Goal: Task Accomplishment & Management: Complete application form

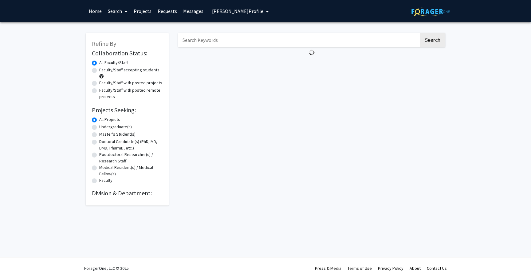
click at [416, 11] on img at bounding box center [430, 12] width 38 height 10
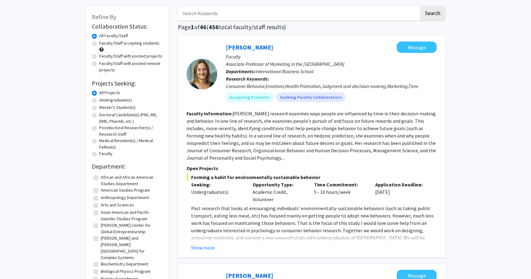
scroll to position [36, 0]
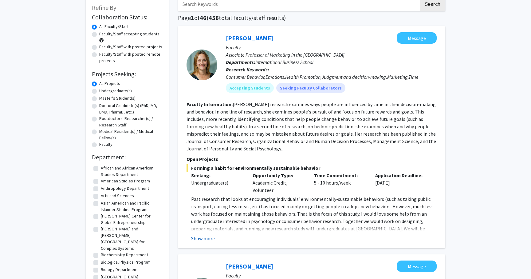
click at [202, 238] on button "Show more" at bounding box center [203, 237] width 24 height 7
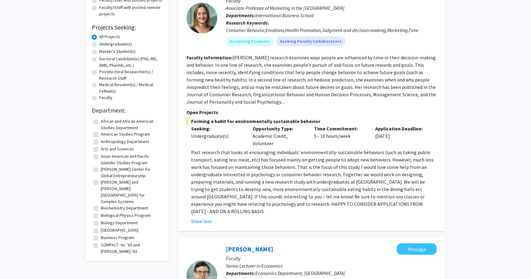
scroll to position [86, 0]
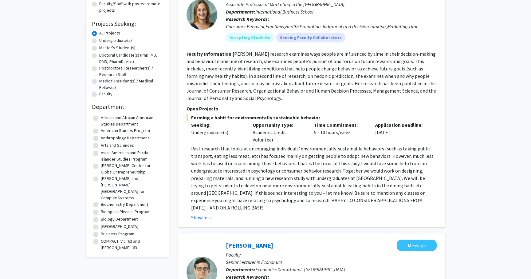
drag, startPoint x: 226, startPoint y: 118, endPoint x: 316, endPoint y: 143, distance: 93.1
click at [316, 143] on div "Forming a habit for environmentally sustainable behavior Seeking: Undergraduate…" at bounding box center [311, 167] width 250 height 107
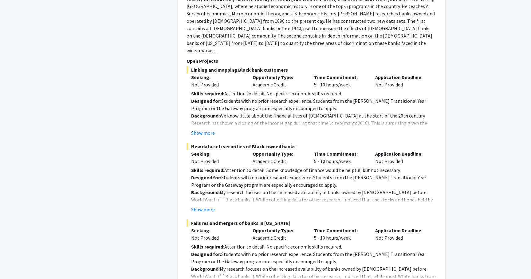
scroll to position [419, 0]
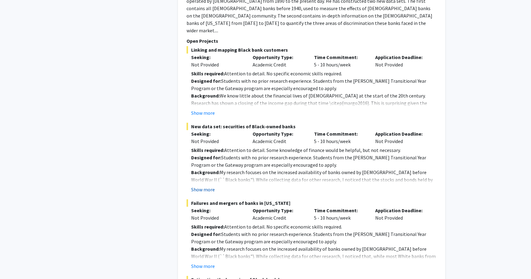
click at [208, 186] on button "Show more" at bounding box center [203, 189] width 24 height 7
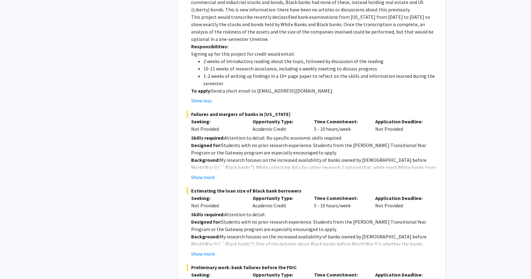
scroll to position [620, 0]
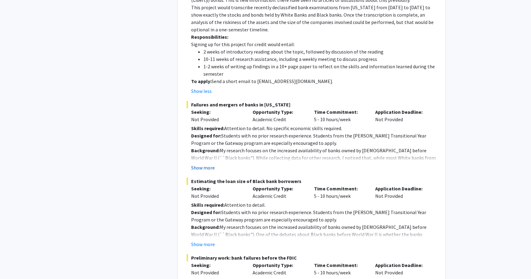
click at [206, 164] on button "Show more" at bounding box center [203, 167] width 24 height 7
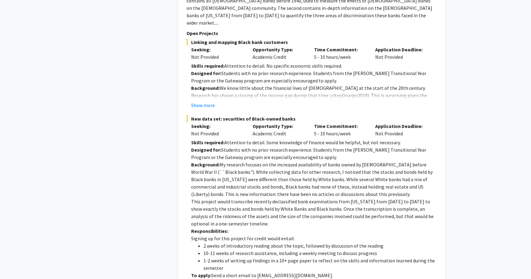
scroll to position [313, 0]
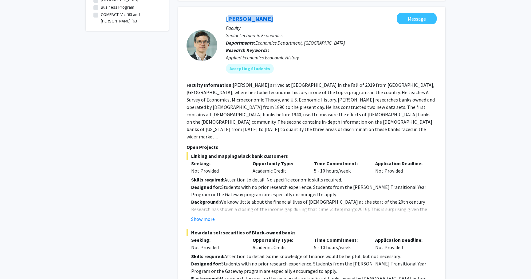
drag, startPoint x: 265, startPoint y: 10, endPoint x: 223, endPoint y: 11, distance: 42.1
click at [223, 13] on div "[PERSON_NAME] Message Faculty Senior Lecturer in Economics Departments: Economi…" at bounding box center [326, 45] width 219 height 65
copy link "[PERSON_NAME]"
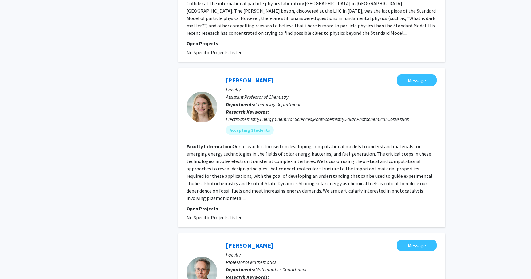
scroll to position [2119, 0]
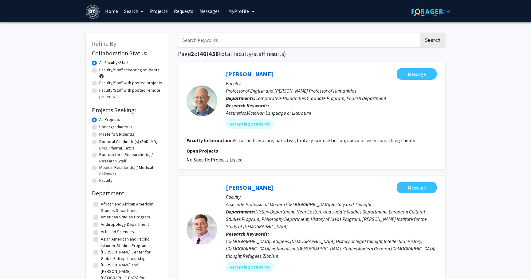
click at [113, 10] on link "Home" at bounding box center [111, 11] width 19 height 22
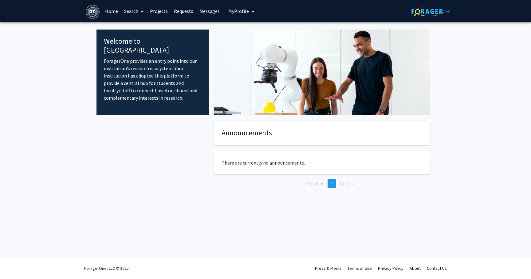
click at [236, 10] on span "My Profile" at bounding box center [238, 11] width 21 height 6
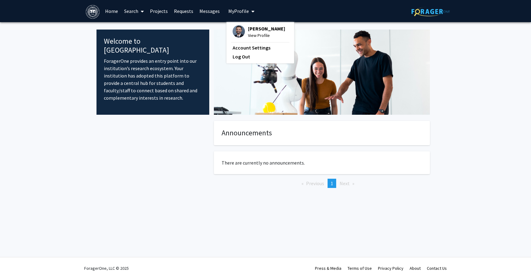
click at [255, 32] on span "[PERSON_NAME]" at bounding box center [266, 28] width 37 height 7
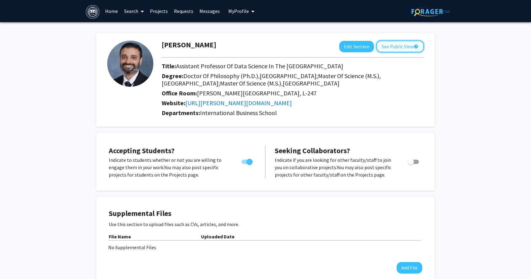
click at [400, 46] on button "See Public View help" at bounding box center [399, 47] width 47 height 12
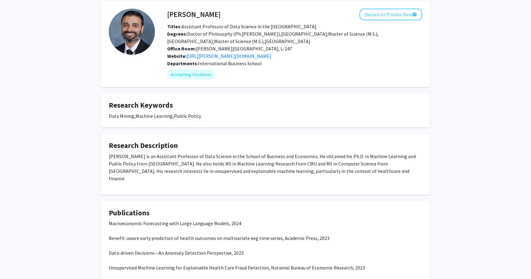
scroll to position [89, 0]
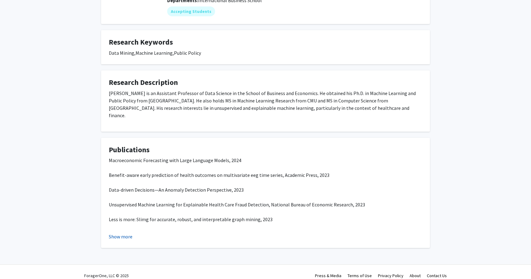
click at [122, 233] on button "Show more" at bounding box center [121, 236] width 24 height 7
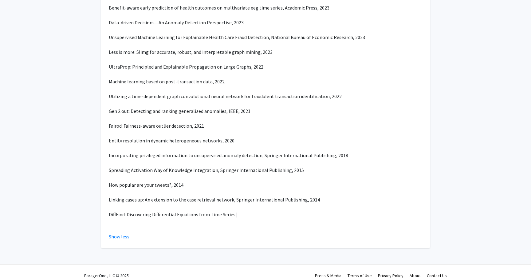
scroll to position [0, 0]
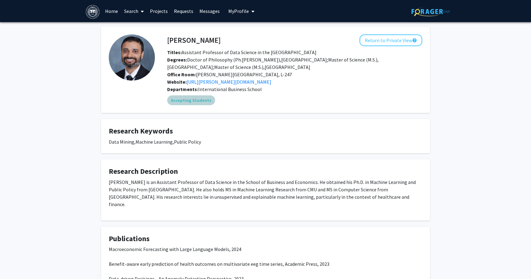
click at [193, 100] on mat-chip "Accepting Students" at bounding box center [191, 100] width 48 height 10
click at [158, 13] on link "Projects" at bounding box center [159, 11] width 24 height 22
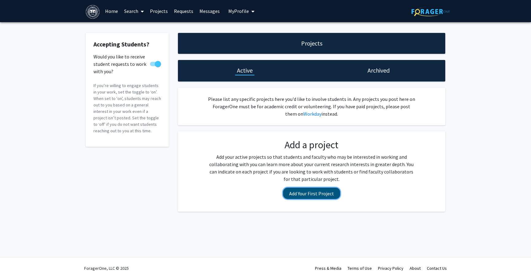
click at [308, 195] on button "Add Your First Project" at bounding box center [311, 192] width 57 height 11
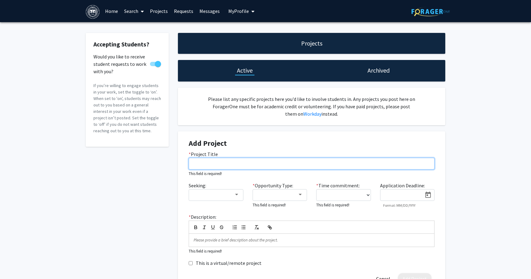
click at [219, 165] on input "* Project Title" at bounding box center [312, 164] width 246 height 12
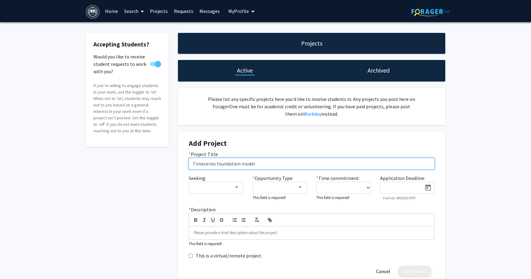
type input "Timeseries foundation models"
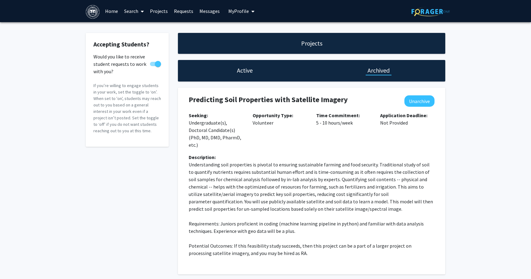
click at [241, 71] on h1 "Active" at bounding box center [245, 70] width 16 height 9
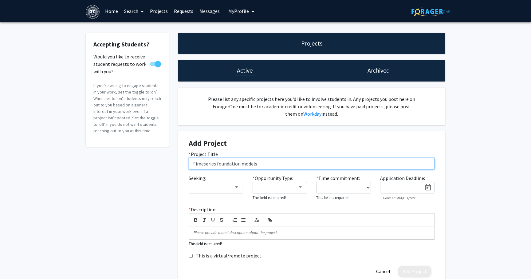
click at [203, 164] on input "Timeseries foundation models" at bounding box center [312, 164] width 246 height 12
type input "Time series foundation models"
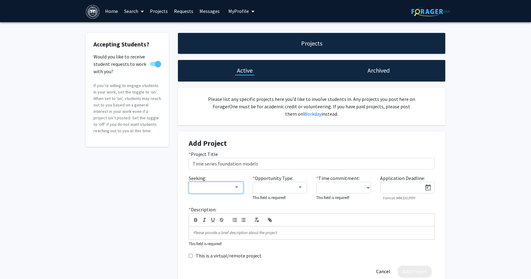
click at [224, 187] on div at bounding box center [213, 186] width 41 height 7
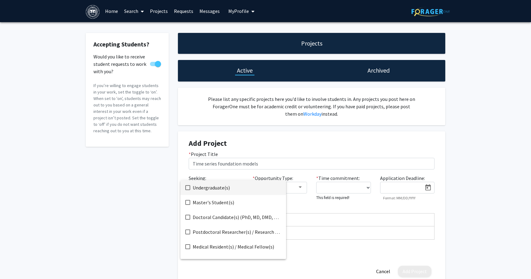
click at [215, 187] on span "Undergraduate(s)" at bounding box center [237, 187] width 88 height 15
click at [144, 207] on div at bounding box center [265, 139] width 531 height 279
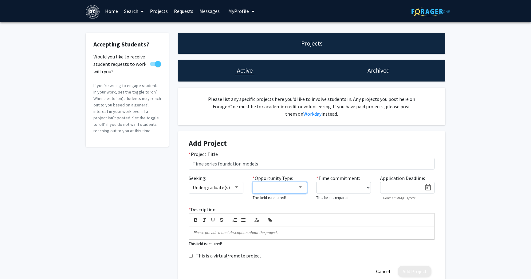
click at [299, 191] on mat-select at bounding box center [280, 188] width 55 height 12
click at [300, 187] on div at bounding box center [300, 187] width 3 height 2
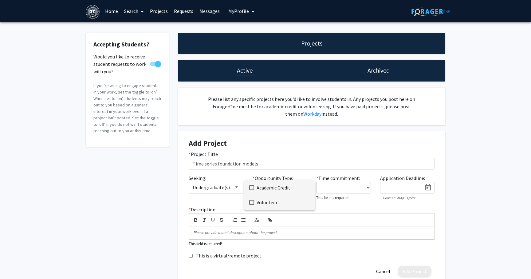
click at [267, 205] on span "Volunteer" at bounding box center [283, 202] width 53 height 15
click at [328, 208] on div at bounding box center [265, 139] width 531 height 279
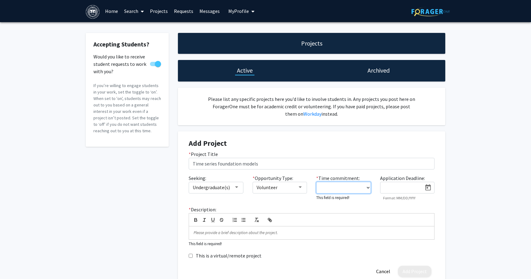
click at [366, 186] on select "0 - 5 hours/week 5 - 10 hours/week 10 - 15 hours/week 15 - 20 hours/week 20 - 3…" at bounding box center [343, 188] width 55 height 12
select select "5 - 10"
click at [373, 211] on div "* Description: This field is required!" at bounding box center [311, 225] width 255 height 41
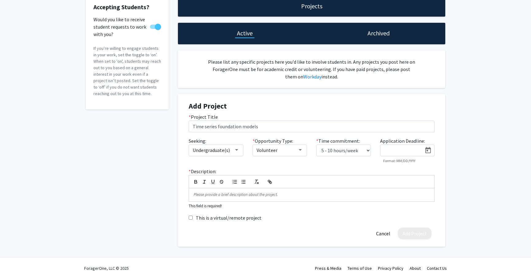
click at [384, 35] on h1 "Archived" at bounding box center [378, 33] width 22 height 9
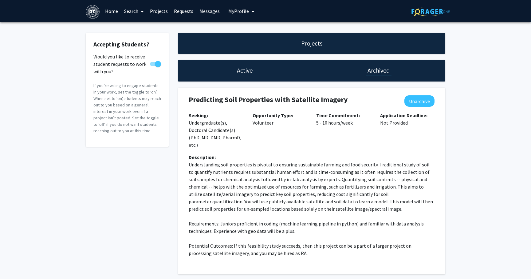
scroll to position [28, 0]
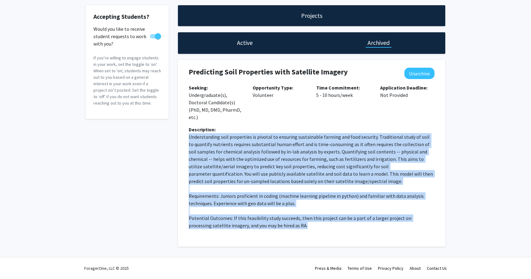
drag, startPoint x: 189, startPoint y: 138, endPoint x: 296, endPoint y: 228, distance: 140.4
click at [296, 228] on p "Understanding soil properties is pivotal to ensuring sustainable farming and fo…" at bounding box center [312, 181] width 246 height 96
copy p "Loremipsumdol sita consectetu ad elitsed do eiusmodt incididuntu laboree dol ma…"
click at [303, 205] on p "Requirements: Juniors proficient in coding (machine learning pipeline in python…" at bounding box center [312, 199] width 246 height 15
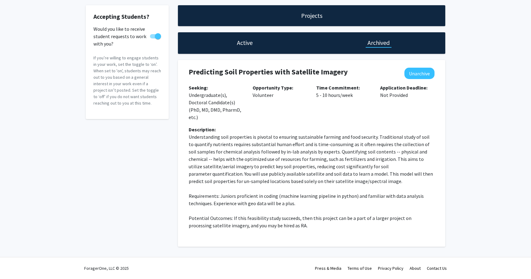
click at [264, 41] on div "Active" at bounding box center [245, 43] width 134 height 22
click at [247, 43] on h1 "Active" at bounding box center [245, 42] width 16 height 9
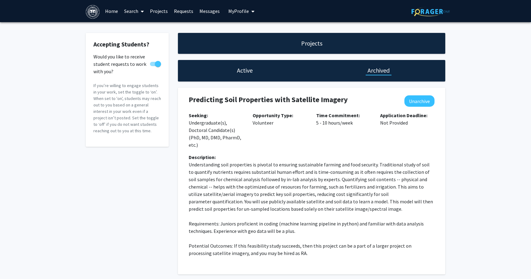
select select "5 - 10"
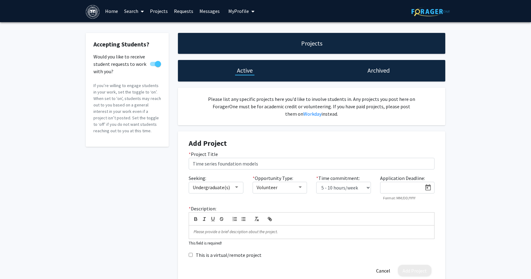
scroll to position [37, 0]
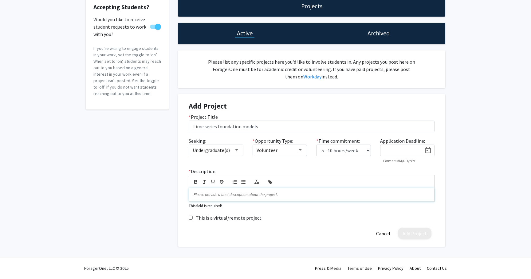
click at [204, 196] on p at bounding box center [312, 195] width 236 height 6
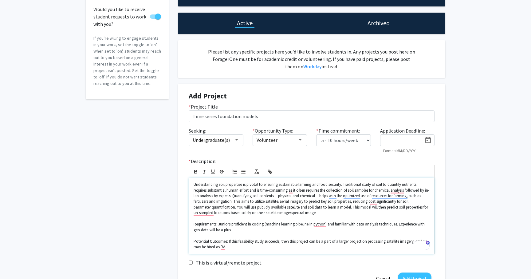
scroll to position [50, 0]
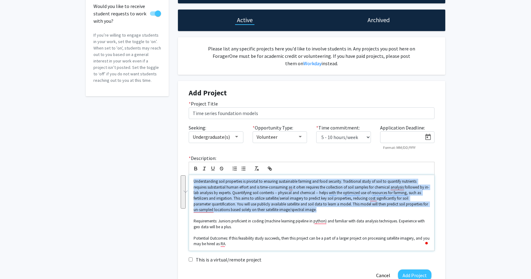
drag, startPoint x: 194, startPoint y: 182, endPoint x: 330, endPoint y: 210, distance: 138.9
click at [330, 210] on p "Understanding soil properties is pivotal to ensuring sustainable farming and fo…" at bounding box center [312, 195] width 236 height 34
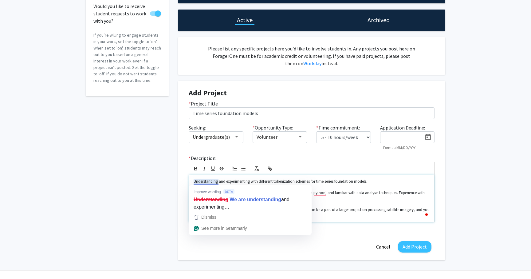
click at [346, 189] on p "To enrich screen reader interactions, please activate Accessibility in Grammarl…" at bounding box center [312, 187] width 236 height 6
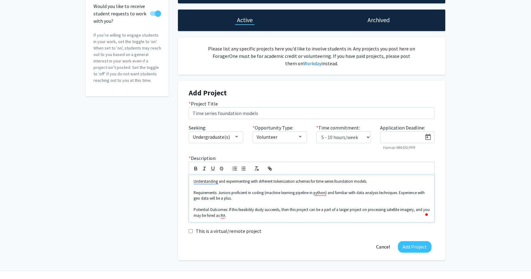
scroll to position [51, 0]
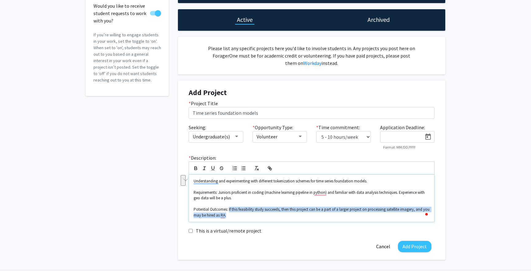
drag, startPoint x: 228, startPoint y: 210, endPoint x: 228, endPoint y: 214, distance: 4.9
click at [228, 214] on p "Potential Outcomes: If this feasibility study succeeds, then this project can b…" at bounding box center [312, 211] width 236 height 11
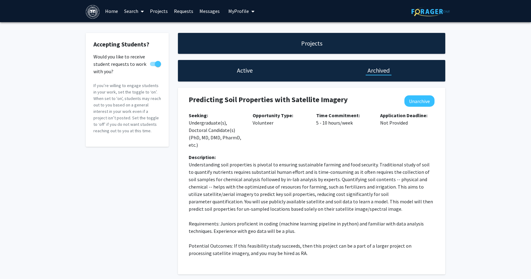
click at [240, 70] on h1 "Active" at bounding box center [245, 70] width 16 height 9
select select "5 - 10"
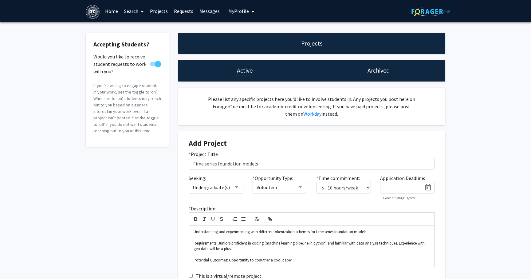
scroll to position [58, 0]
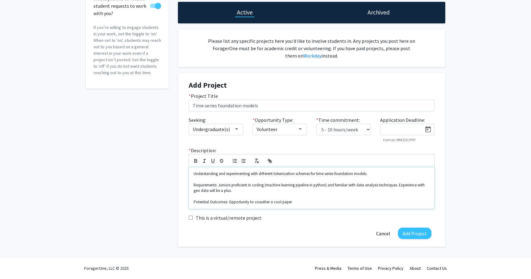
click at [280, 202] on p "Potential Outcomes: Opportunity to coauther a cool paper" at bounding box center [312, 202] width 236 height 6
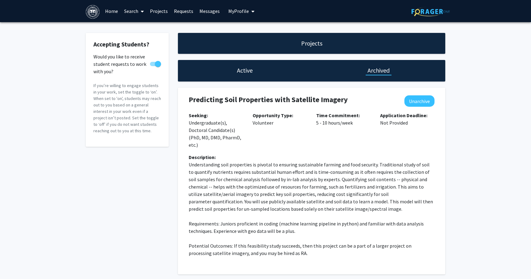
scroll to position [28, 0]
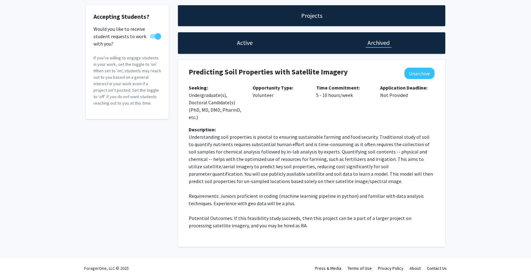
click at [238, 41] on h1 "Active" at bounding box center [245, 42] width 16 height 9
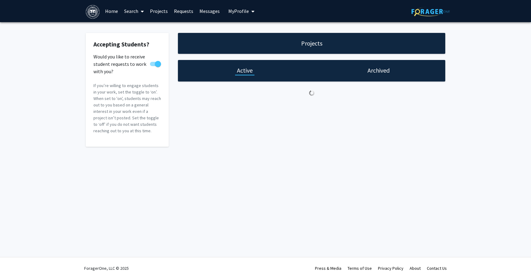
select select "5 - 10"
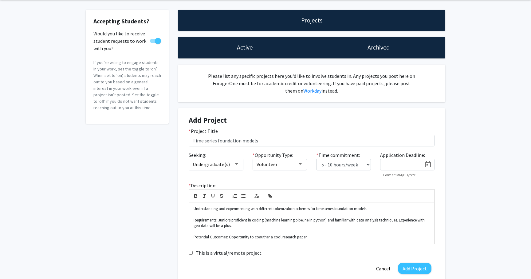
scroll to position [58, 0]
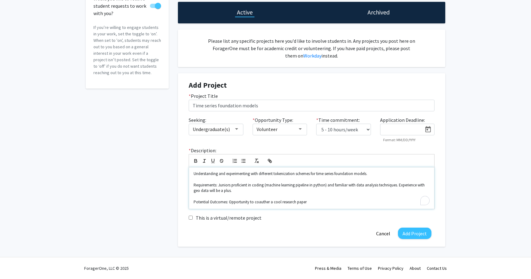
click at [306, 202] on p "Potential Outcomes: Opportunity to coauther a cool research paper" at bounding box center [312, 202] width 236 height 6
click at [323, 197] on p "To enrich screen reader interactions, please activate Accessibility in Grammarl…" at bounding box center [312, 197] width 236 height 6
click at [264, 188] on p "Requirements: Juniors proficient in coding (machine learning pipeline in python…" at bounding box center [312, 187] width 236 height 11
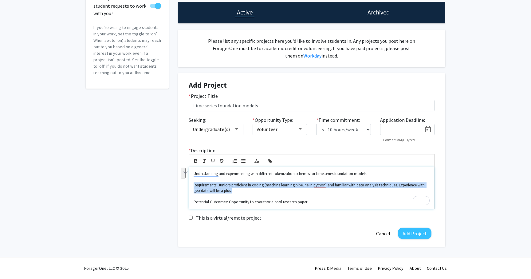
drag, startPoint x: 194, startPoint y: 185, endPoint x: 233, endPoint y: 191, distance: 39.5
click at [233, 191] on p "Requirements: Juniors proficient in coding (machine learning pipeline in python…" at bounding box center [312, 187] width 236 height 11
click at [258, 185] on p "Requirements: Juniors proficient in coding (machine learning pipeline in python…" at bounding box center [312, 187] width 236 height 11
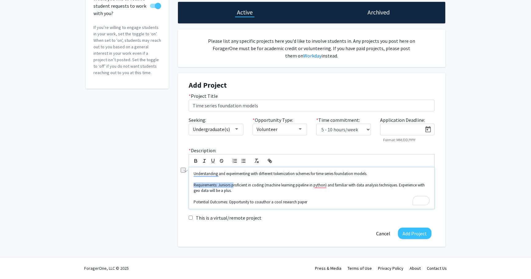
drag, startPoint x: 233, startPoint y: 185, endPoint x: 193, endPoint y: 185, distance: 40.6
click at [193, 185] on div "Understanding and experimenting with different tokenization schemes for time se…" at bounding box center [311, 187] width 245 height 41
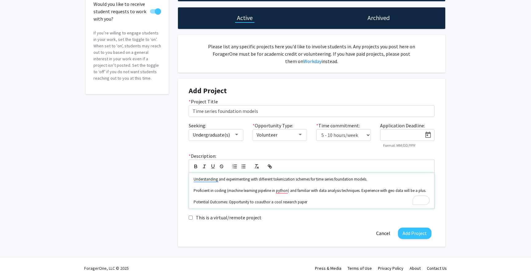
click at [225, 191] on p "Proficient in coding (machine learning pipeline in python) and familiar with da…" at bounding box center [312, 191] width 236 height 6
drag, startPoint x: 271, startPoint y: 190, endPoint x: 288, endPoint y: 191, distance: 16.9
click at [288, 191] on p "Proficient in coding (machine learning pipeline in python) and familiar with da…" at bounding box center [312, 191] width 236 height 6
drag, startPoint x: 273, startPoint y: 190, endPoint x: 389, endPoint y: 188, distance: 115.2
click at [389, 188] on p "Proficient in coding (machine learning pipeline) and familiar with data analysi…" at bounding box center [312, 191] width 236 height 6
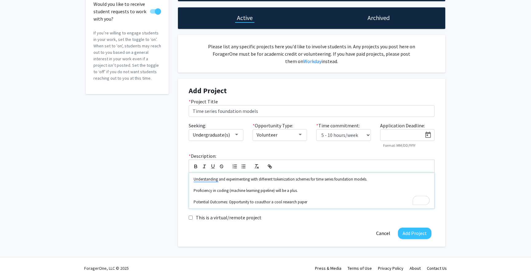
click at [194, 191] on p "Proficiency in coding (machine learning pipeline) will be a plus." at bounding box center [312, 191] width 236 height 6
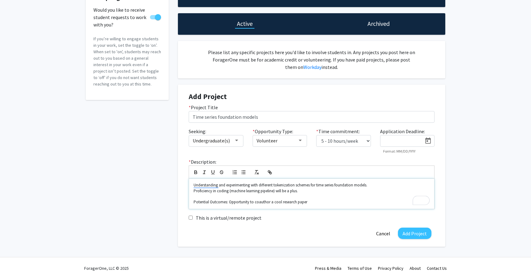
scroll to position [41, 0]
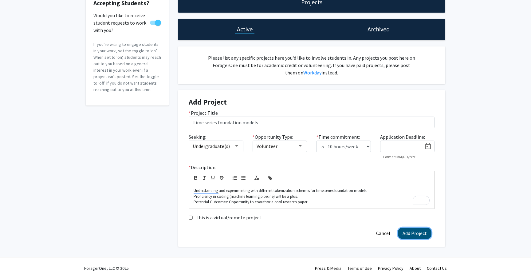
click at [414, 234] on button "Add Project" at bounding box center [414, 232] width 33 height 11
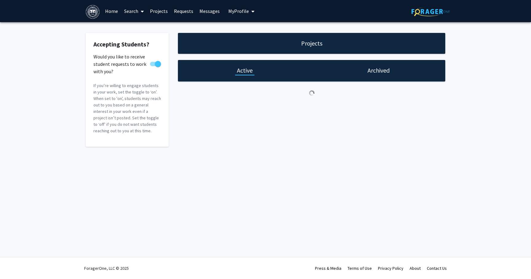
scroll to position [0, 0]
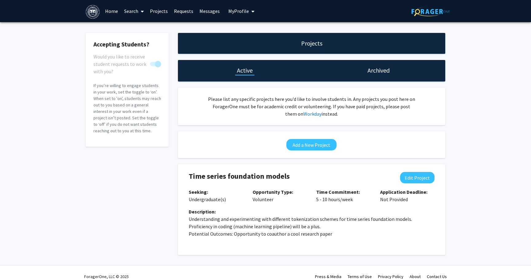
click at [245, 18] on button "My Profile" at bounding box center [241, 11] width 30 height 22
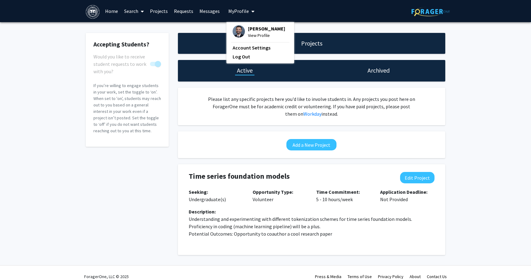
click at [255, 39] on span "View Profile" at bounding box center [266, 35] width 37 height 7
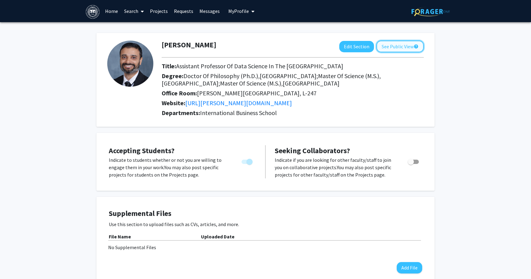
click at [397, 48] on button "See Public View help" at bounding box center [399, 47] width 47 height 12
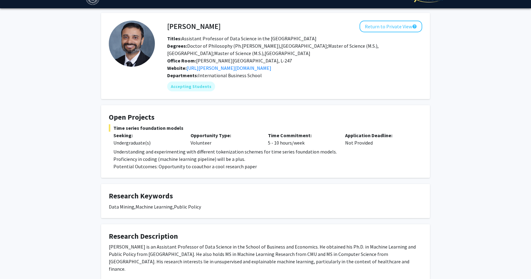
scroll to position [5, 0]
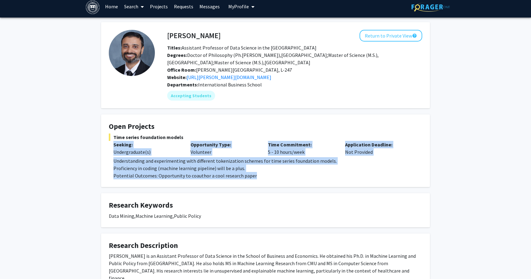
drag, startPoint x: 114, startPoint y: 145, endPoint x: 279, endPoint y: 177, distance: 168.3
click at [279, 177] on div "Time series foundation models Seeking: Undergraduate(s) Opportunity Type: Volun…" at bounding box center [265, 156] width 313 height 46
click at [279, 177] on p "Potential Outcomes: Opportunity to coauthor a cool research paper" at bounding box center [267, 175] width 309 height 7
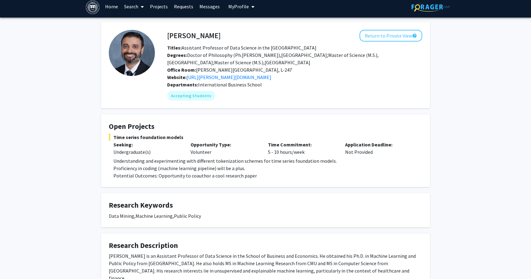
scroll to position [0, 0]
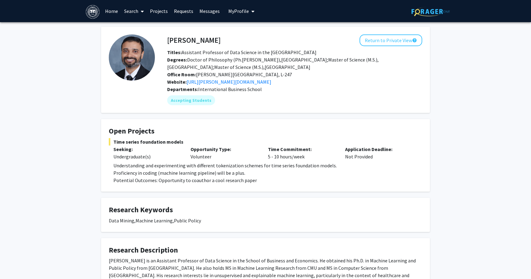
click at [111, 15] on link "Home" at bounding box center [111, 11] width 19 height 22
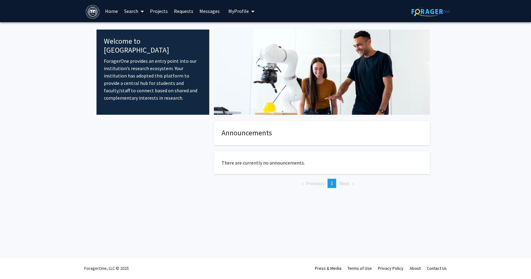
click at [114, 12] on link "Home" at bounding box center [111, 11] width 19 height 22
click at [91, 11] on img at bounding box center [93, 12] width 14 height 14
click at [138, 12] on span at bounding box center [141, 12] width 6 height 22
click at [138, 24] on span "Faculty/Staff" at bounding box center [143, 28] width 45 height 12
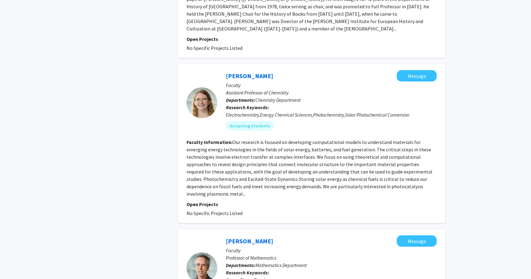
scroll to position [1805, 0]
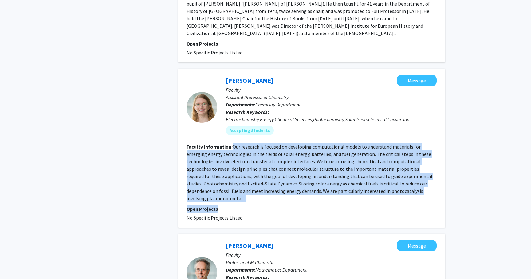
drag, startPoint x: 232, startPoint y: 117, endPoint x: 253, endPoint y: 170, distance: 56.3
click at [253, 170] on fg-search-faculty "[PERSON_NAME] Message Faculty Assistant Professor of Chemistry Departments: Che…" at bounding box center [311, 148] width 250 height 147
click at [253, 205] on p "Open Projects" at bounding box center [311, 208] width 250 height 7
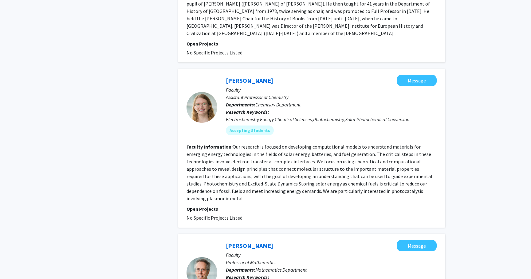
click at [279, 161] on fg-read-more "Our research is focused on developing computational models to understand materi…" at bounding box center [309, 172] width 246 height 58
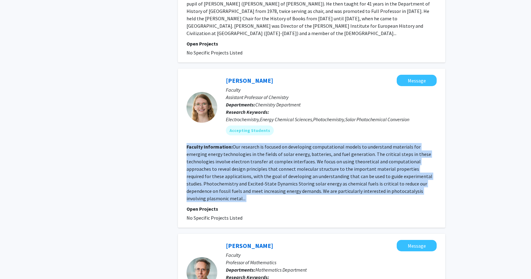
click at [278, 205] on p "Open Projects" at bounding box center [311, 208] width 250 height 7
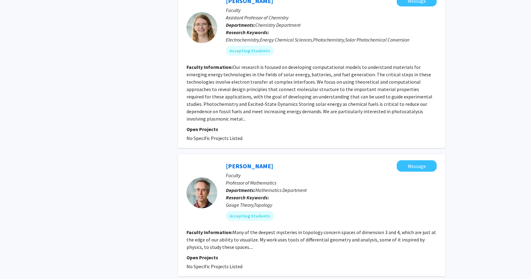
scroll to position [1912, 0]
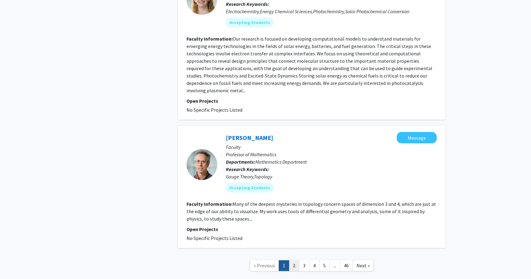
click at [296, 260] on link "2" at bounding box center [294, 265] width 10 height 11
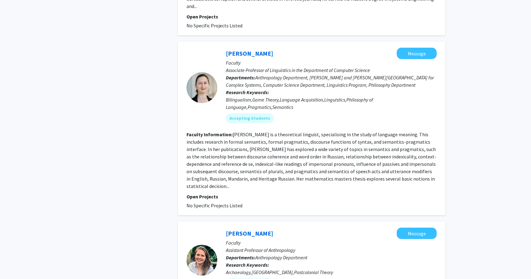
scroll to position [1451, 0]
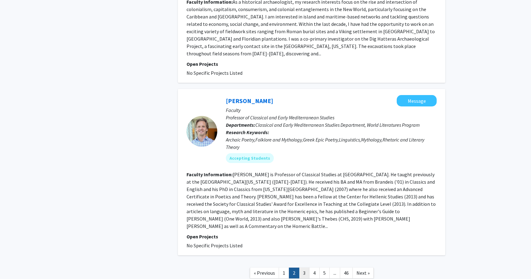
click at [305, 267] on link "3" at bounding box center [304, 272] width 10 height 11
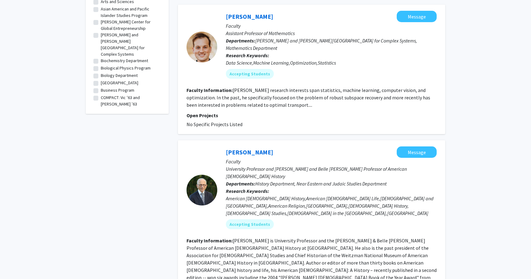
scroll to position [218, 0]
